Goal: Find specific page/section: Find specific page/section

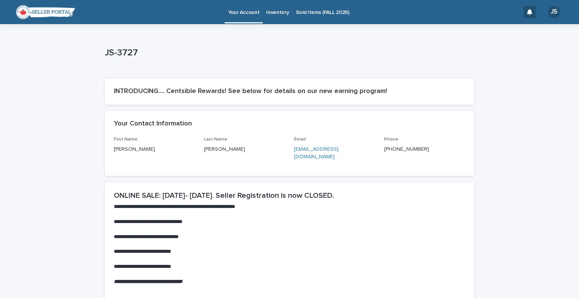
click at [304, 13] on p "Sold Items (FALL 2025)" at bounding box center [323, 8] width 54 height 16
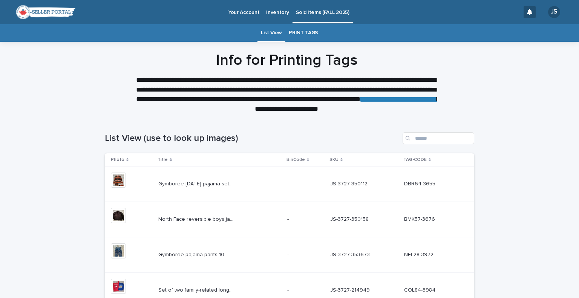
scroll to position [261, 0]
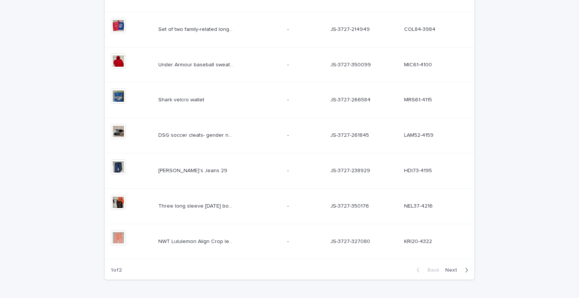
click at [452, 268] on span "Next" at bounding box center [453, 270] width 17 height 5
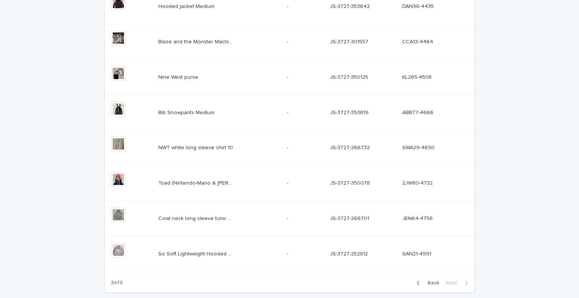
scroll to position [198, 0]
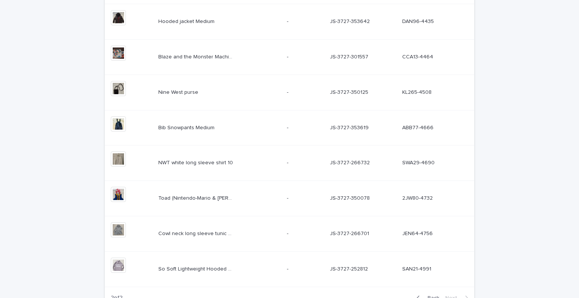
click at [452, 267] on p at bounding box center [432, 269] width 60 height 6
